Goal: Find specific page/section: Find specific page/section

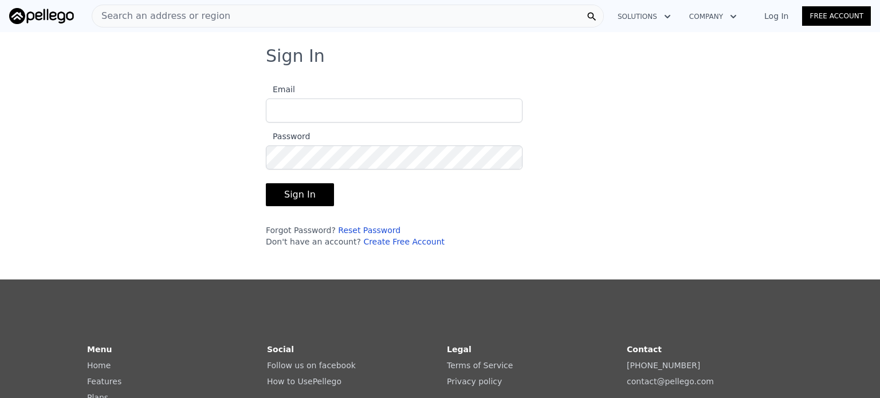
type input "[EMAIL_ADDRESS][DOMAIN_NAME]"
click at [300, 190] on button "Sign In" at bounding box center [300, 194] width 68 height 23
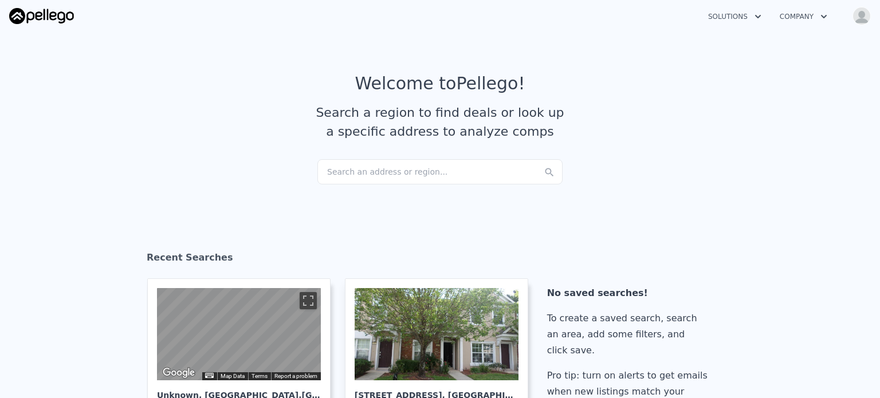
click at [333, 180] on div "Search an address or region..." at bounding box center [440, 171] width 245 height 25
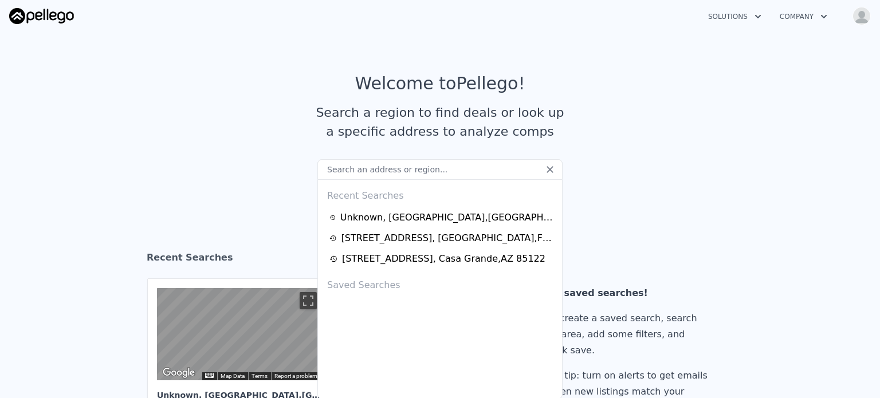
drag, startPoint x: 333, startPoint y: 180, endPoint x: 324, endPoint y: 171, distance: 12.2
click at [324, 171] on input "text" at bounding box center [440, 169] width 245 height 21
paste input "[STREET_ADDRESS][PERSON_NAME]"
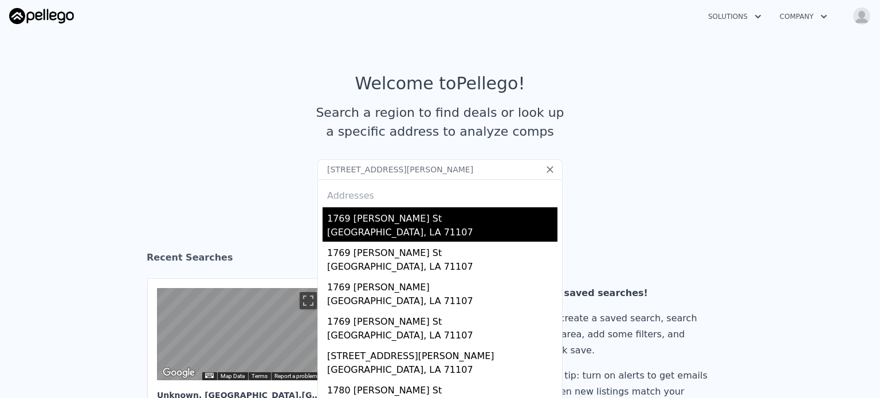
type input "[STREET_ADDRESS][PERSON_NAME]"
click at [372, 222] on div "1769 [PERSON_NAME] St" at bounding box center [442, 216] width 230 height 18
